Goal: Information Seeking & Learning: Learn about a topic

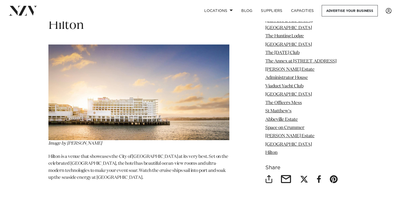
scroll to position [6742, 0]
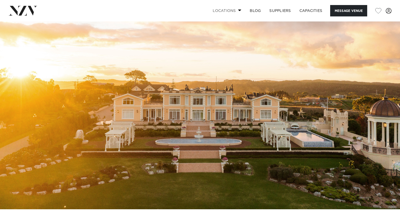
click at [237, 12] on link "Locations" at bounding box center [227, 10] width 37 height 11
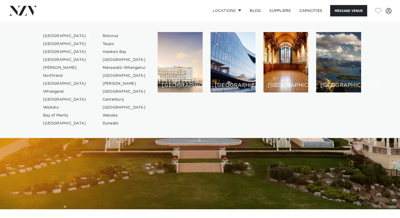
click at [57, 35] on link "[GEOGRAPHIC_DATA]" at bounding box center [65, 36] width 52 height 8
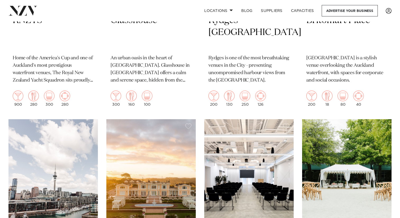
scroll to position [703, 0]
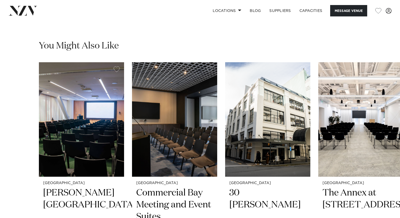
scroll to position [789, 0]
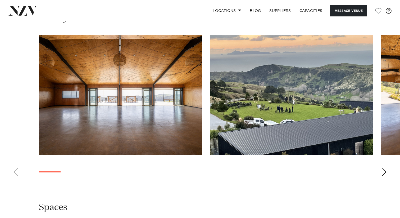
scroll to position [516, 0]
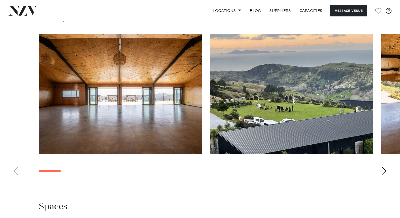
click at [384, 167] on div "Next slide" at bounding box center [384, 171] width 5 height 8
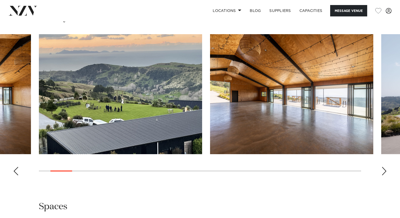
click at [384, 167] on div "Next slide" at bounding box center [384, 171] width 5 height 8
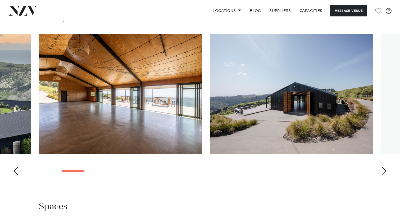
click at [384, 167] on div "Next slide" at bounding box center [384, 171] width 5 height 8
